Goal: Find specific page/section: Find specific page/section

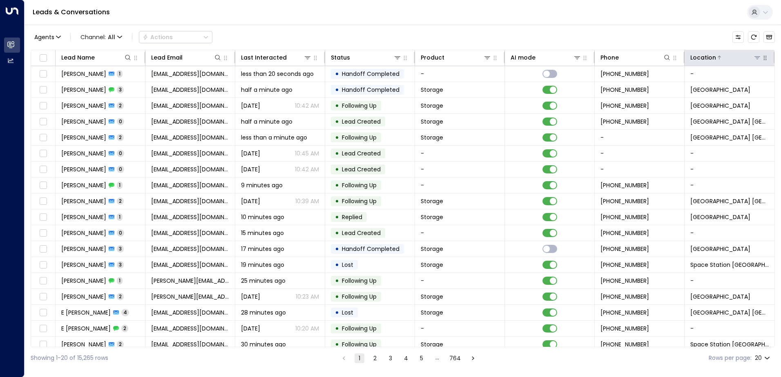
click at [755, 58] on icon at bounding box center [757, 57] width 6 height 3
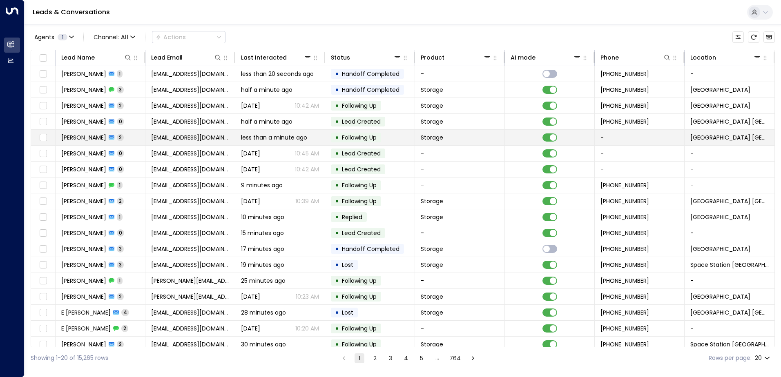
click at [640, 143] on td "-" at bounding box center [640, 138] width 90 height 16
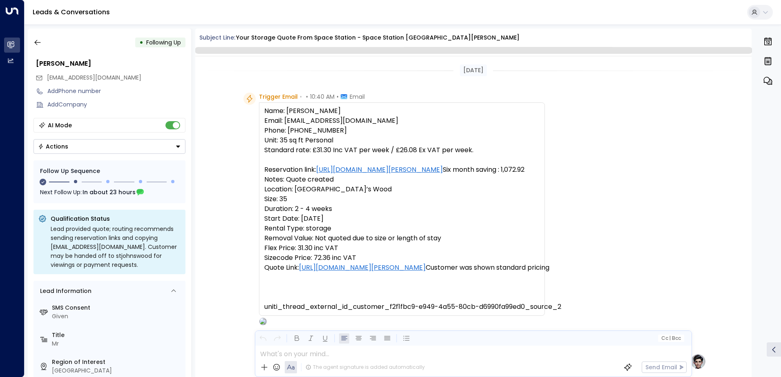
scroll to position [506, 0]
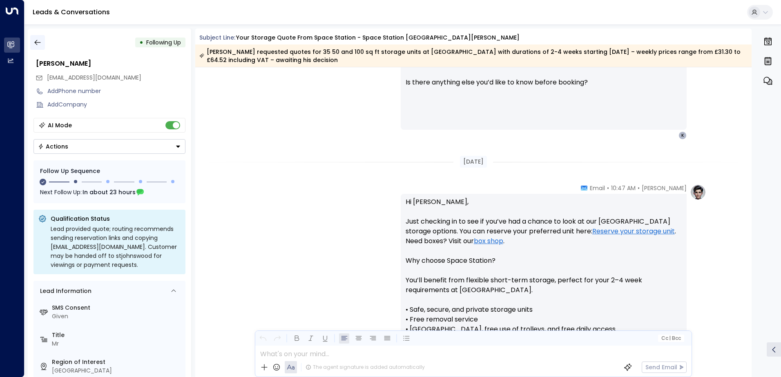
click at [38, 37] on button "button" at bounding box center [37, 42] width 15 height 15
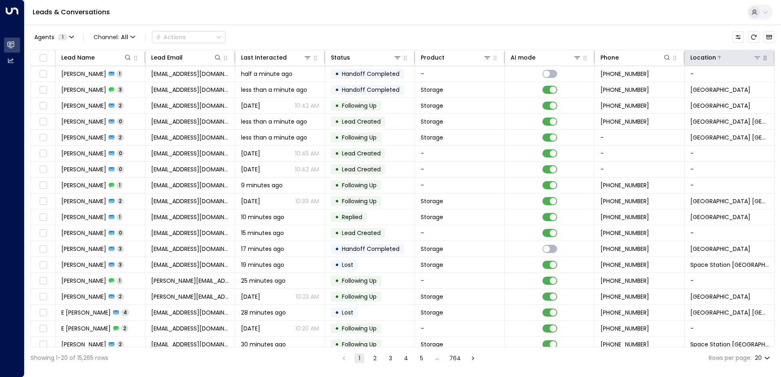
click at [755, 61] on button at bounding box center [757, 58] width 8 height 8
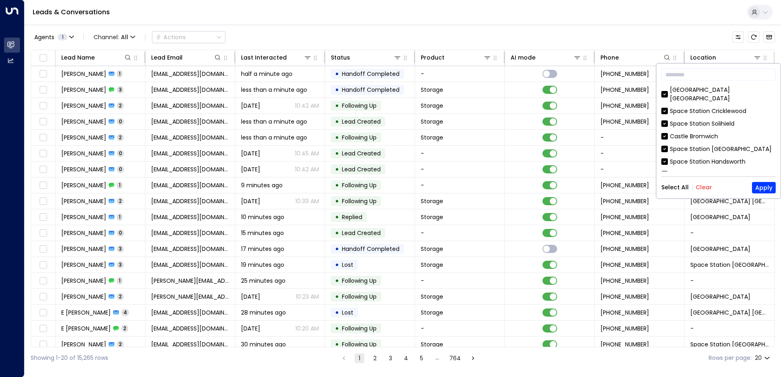
click at [703, 189] on button "Clear" at bounding box center [704, 187] width 16 height 7
click at [703, 145] on div "Space Station [GEOGRAPHIC_DATA]" at bounding box center [721, 149] width 102 height 9
click at [758, 186] on button "Apply" at bounding box center [764, 187] width 24 height 11
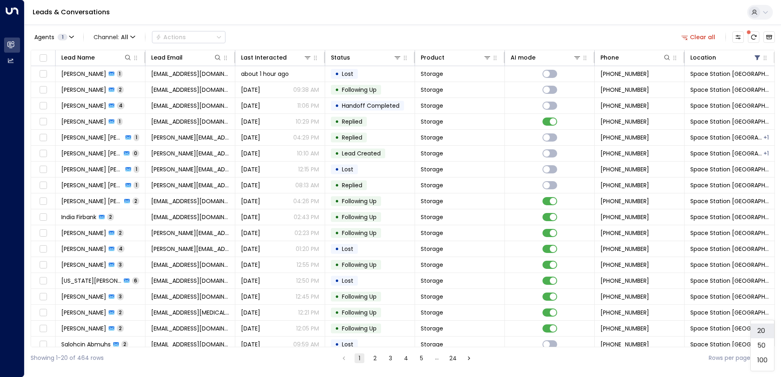
click at [766, 357] on body "Overview Leads & Conversations Leads & Conversations Analytics Analytics Leads …" at bounding box center [390, 184] width 781 height 369
click at [762, 348] on li "50" at bounding box center [762, 346] width 23 height 15
type input "**"
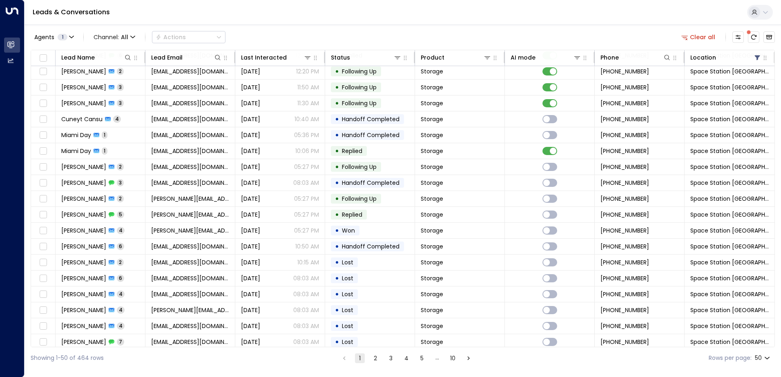
scroll to position [518, 0]
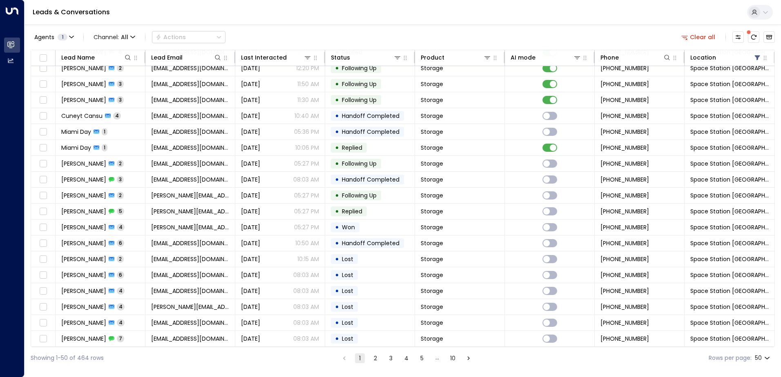
click at [468, 359] on icon "Go to next page" at bounding box center [468, 359] width 2 height 4
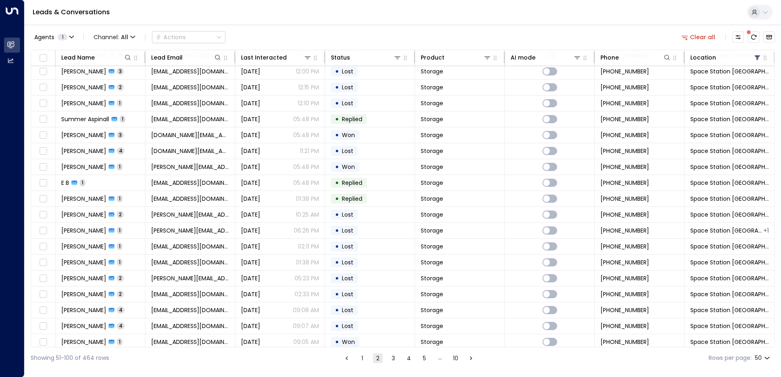
scroll to position [518, 0]
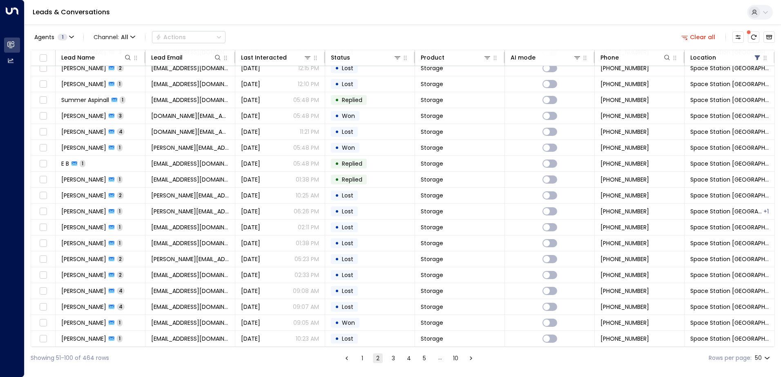
drag, startPoint x: 471, startPoint y: 360, endPoint x: 472, endPoint y: 354, distance: 6.2
click at [471, 359] on icon "Go to next page" at bounding box center [470, 358] width 7 height 7
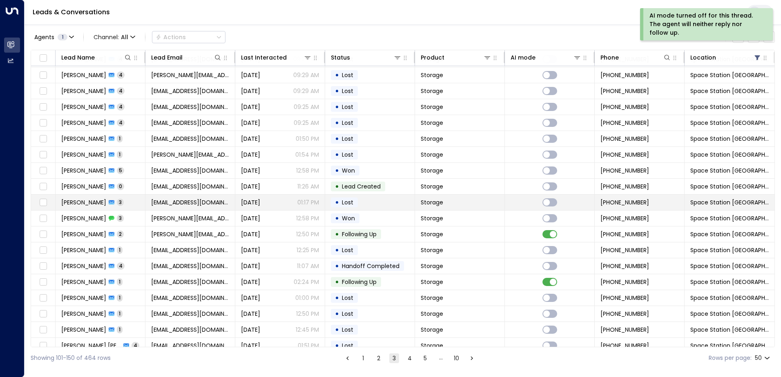
scroll to position [518, 0]
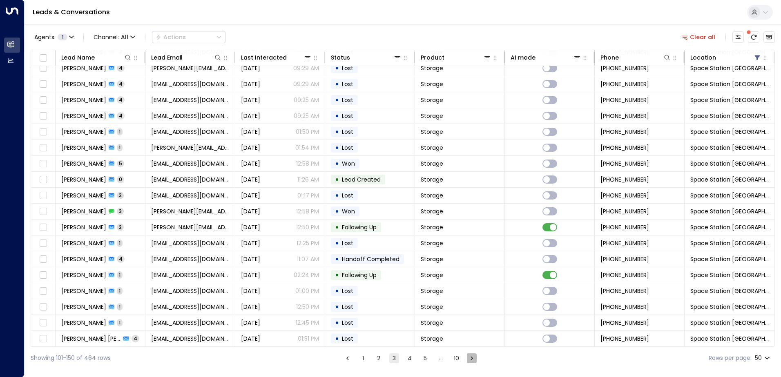
click at [471, 360] on icon "Go to next page" at bounding box center [471, 358] width 7 height 7
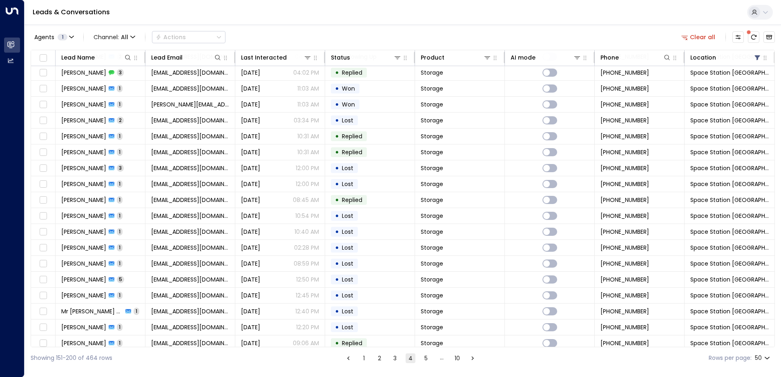
scroll to position [518, 0]
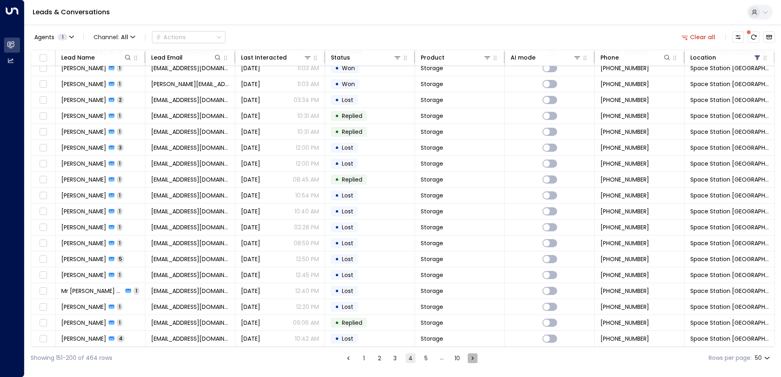
click at [471, 358] on icon "Go to next page" at bounding box center [472, 358] width 7 height 7
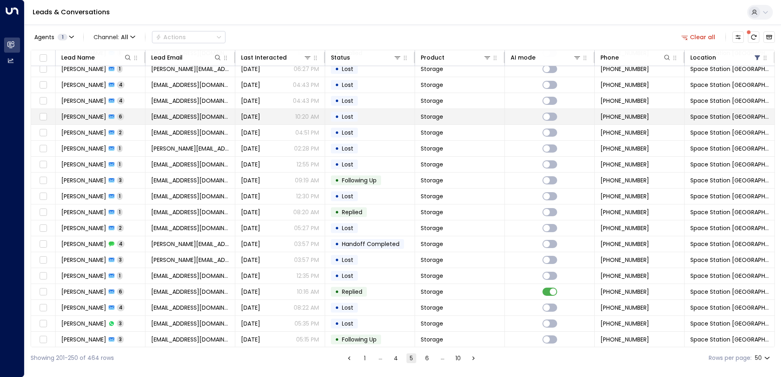
scroll to position [518, 0]
